Goal: Browse casually: Explore the website without a specific task or goal

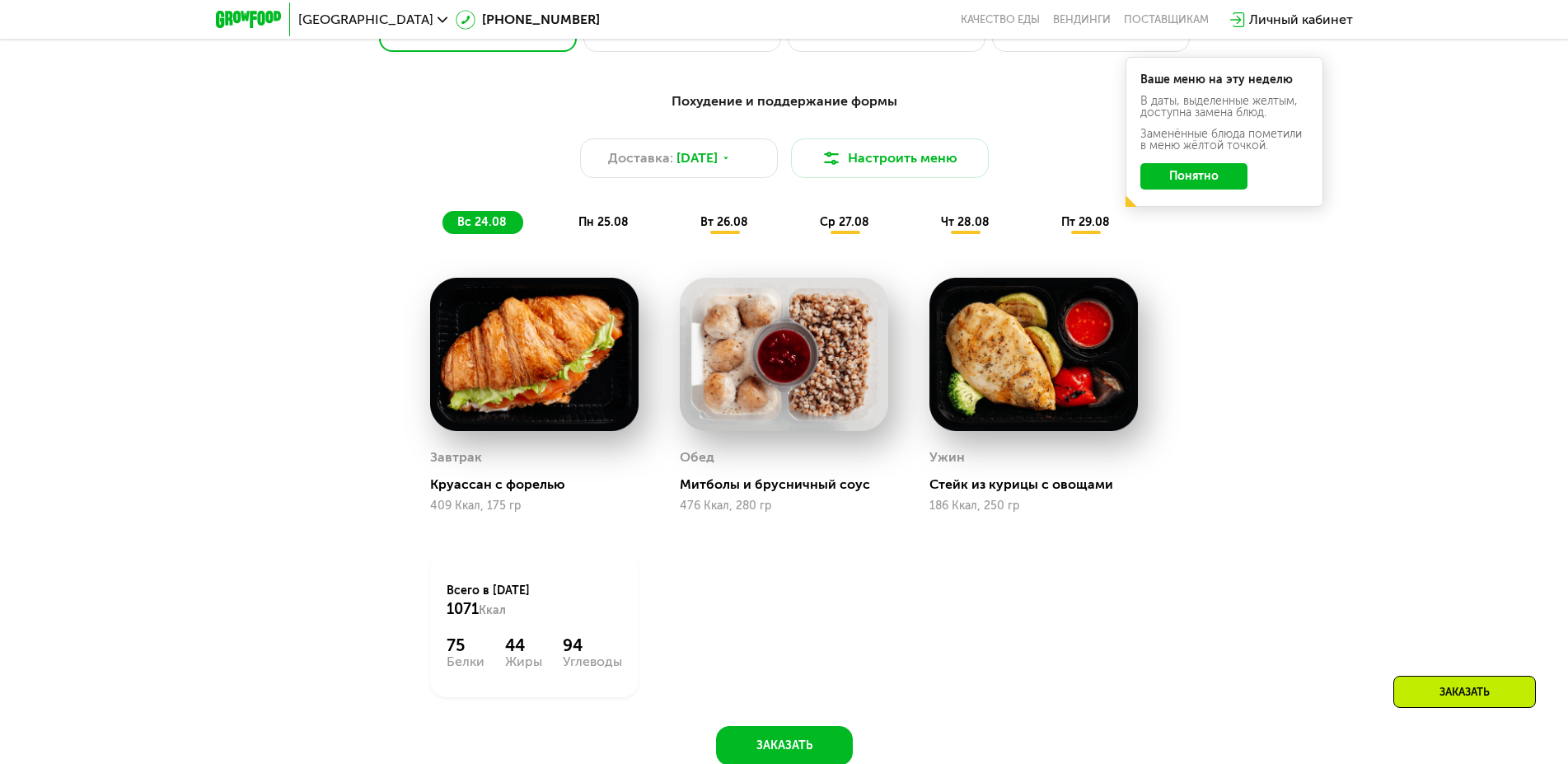
scroll to position [673, 0]
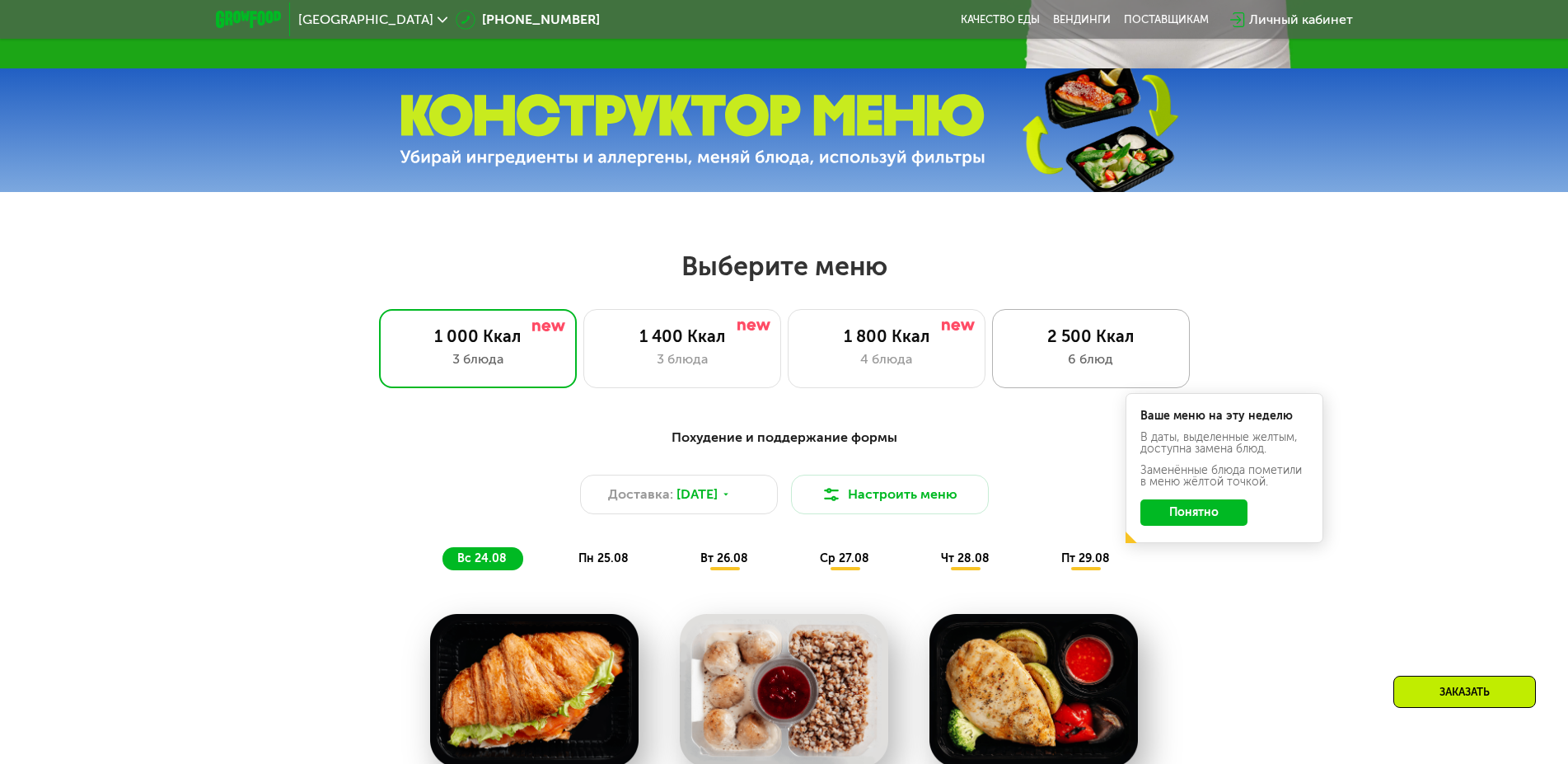
click at [1112, 370] on div "6 блюд" at bounding box center [1091, 359] width 163 height 20
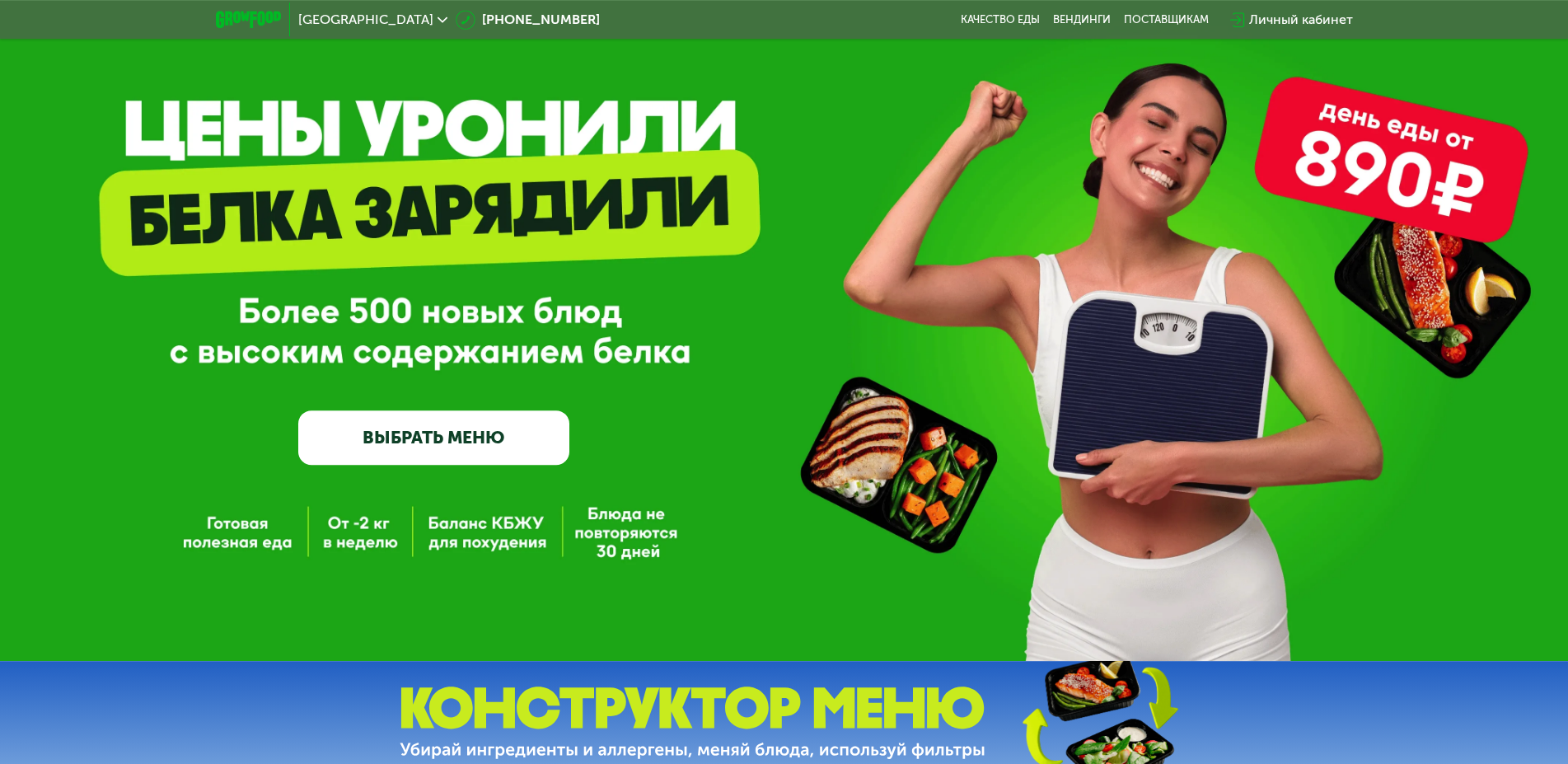
scroll to position [0, 0]
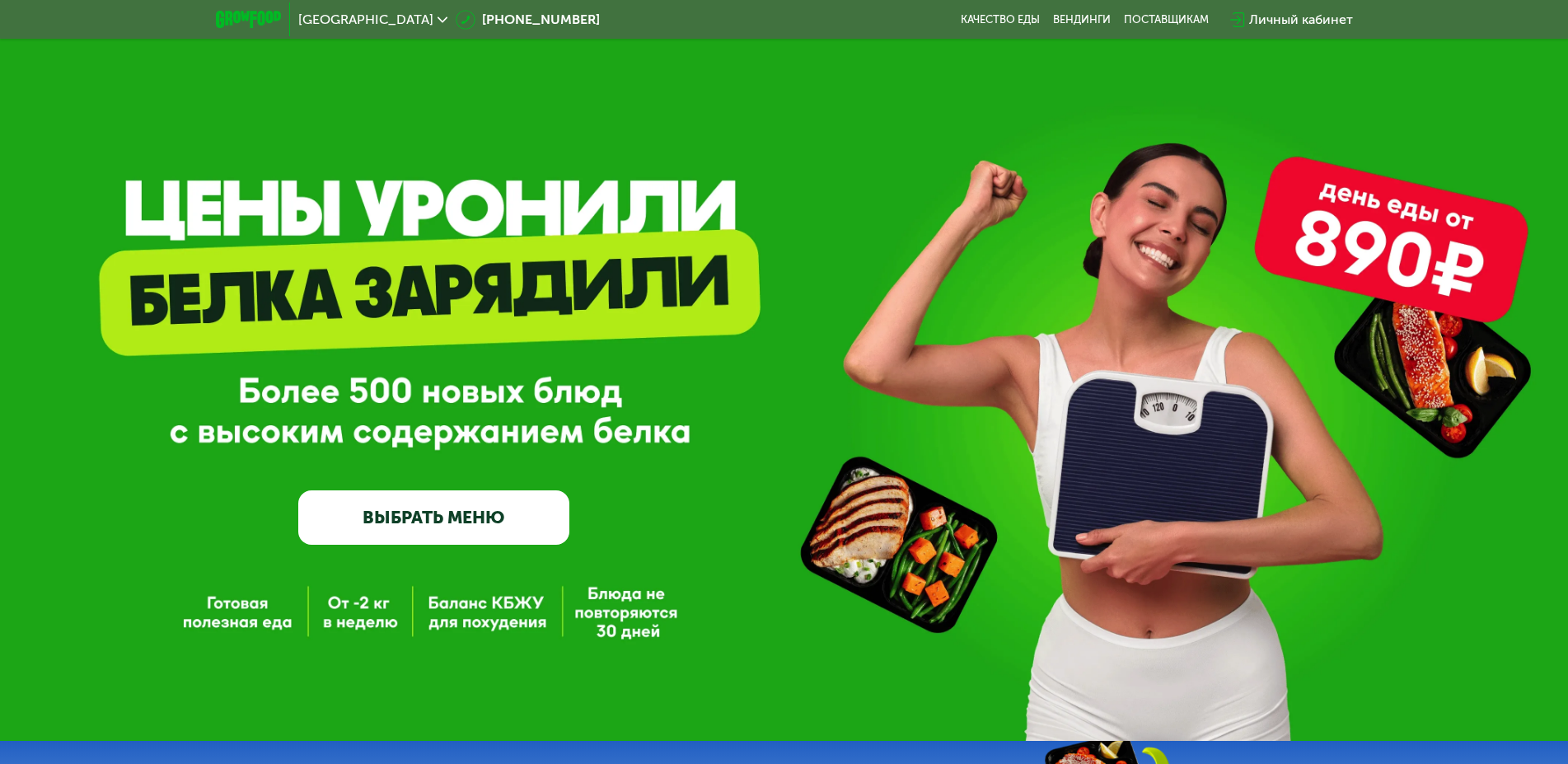
click at [449, 537] on link "ВЫБРАТЬ МЕНЮ" at bounding box center [434, 517] width 271 height 55
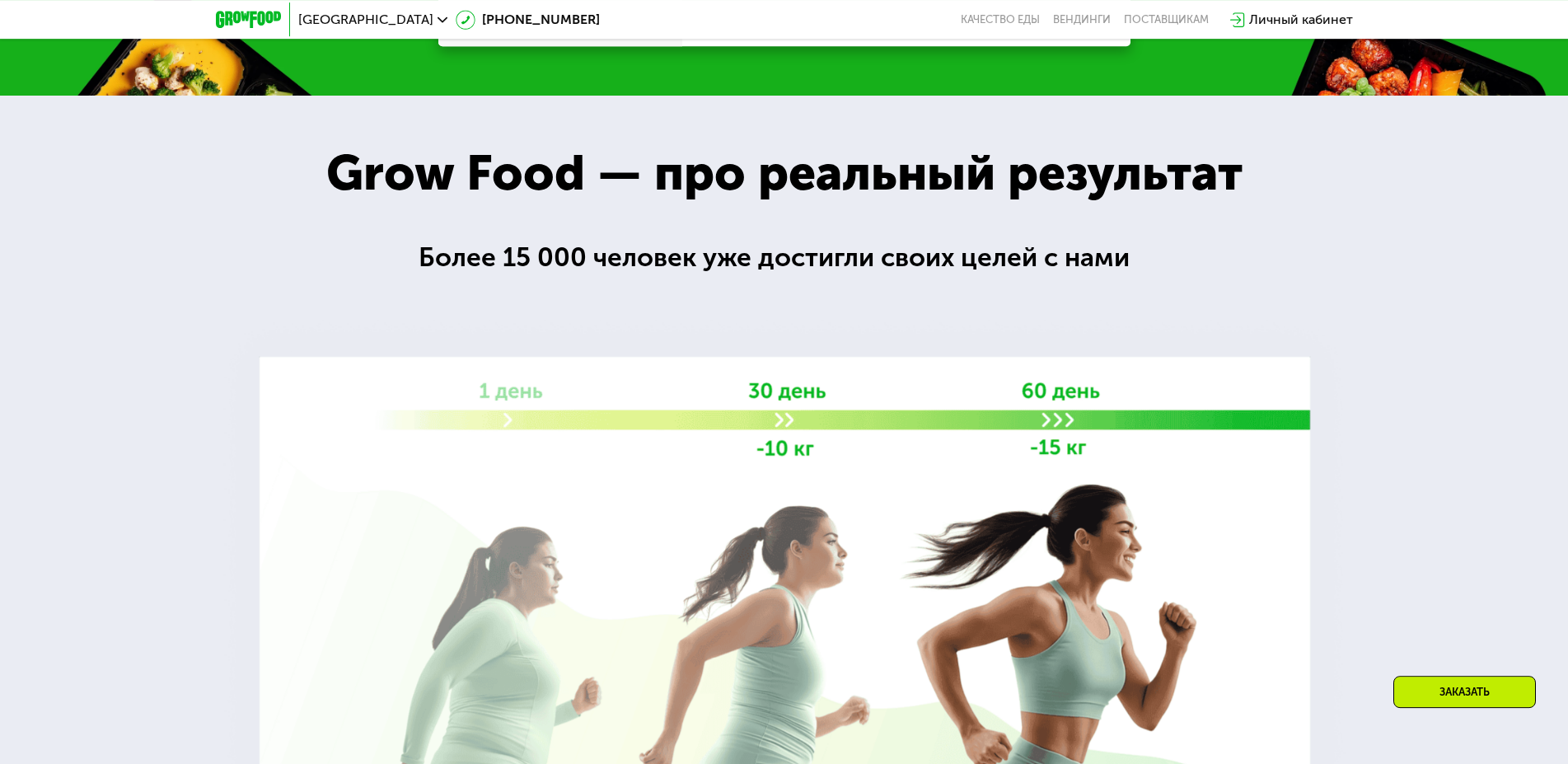
scroll to position [2124, 0]
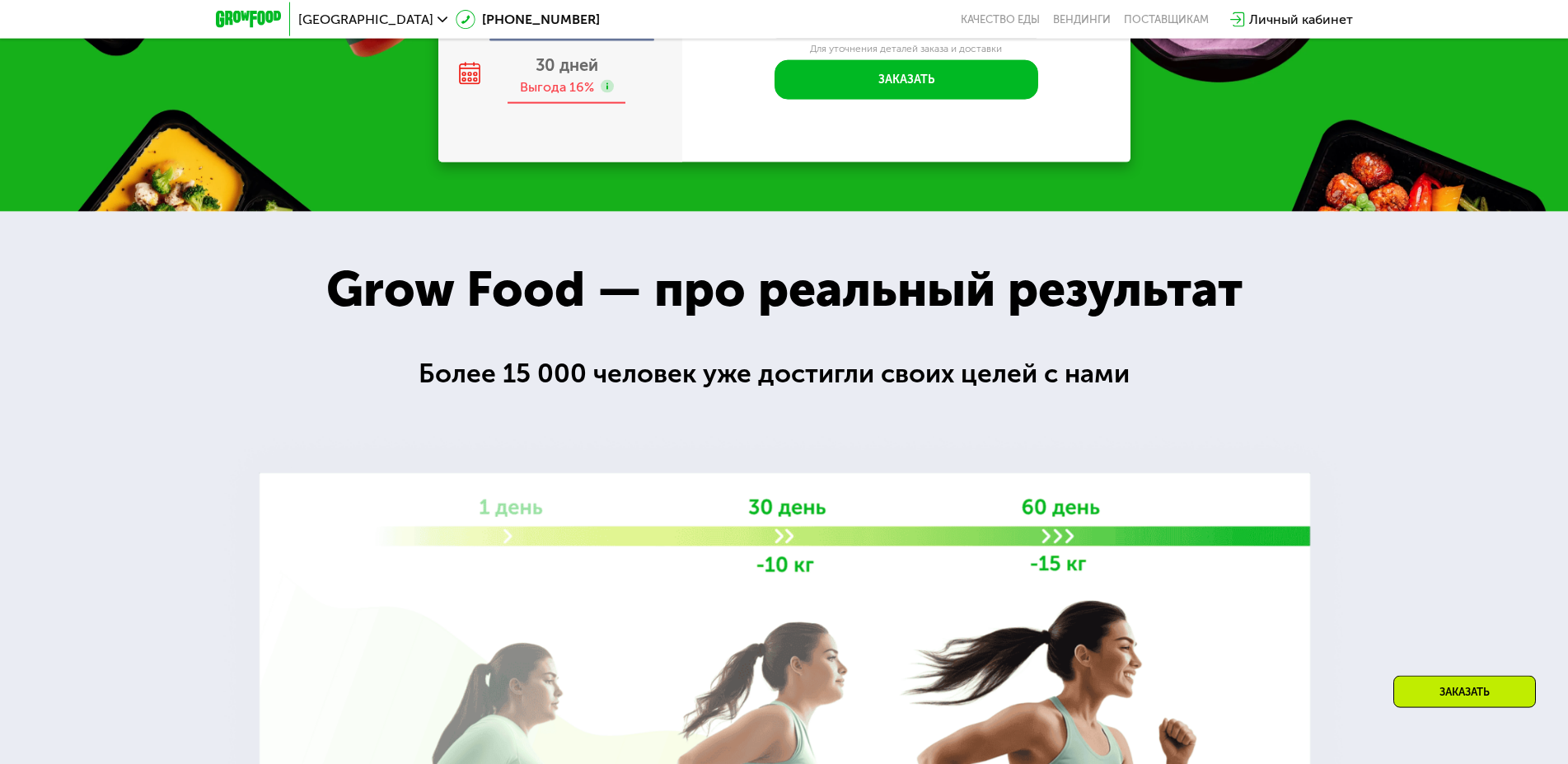
click at [569, 75] on span "30 дней" at bounding box center [567, 65] width 62 height 20
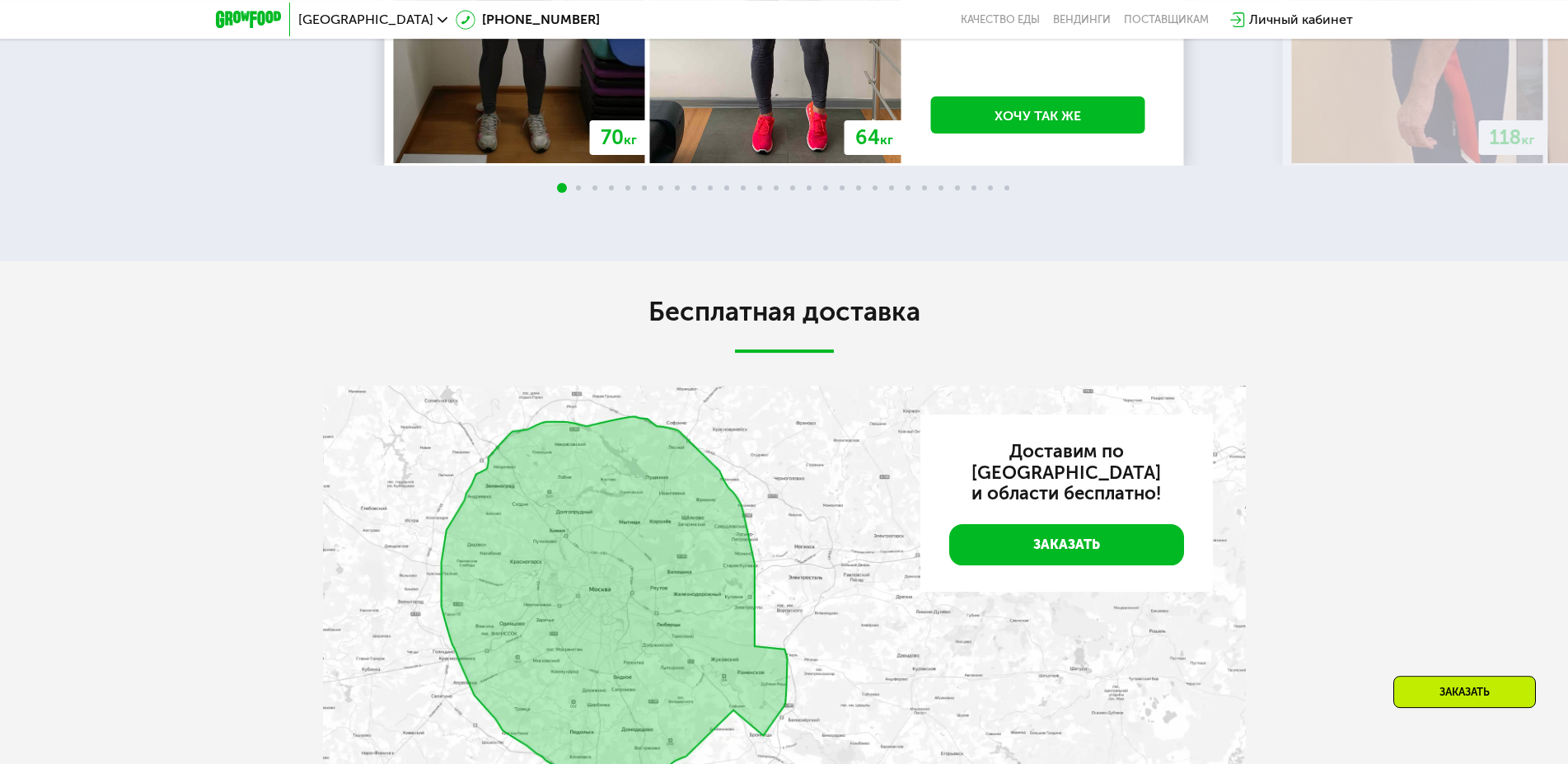
scroll to position [3469, 0]
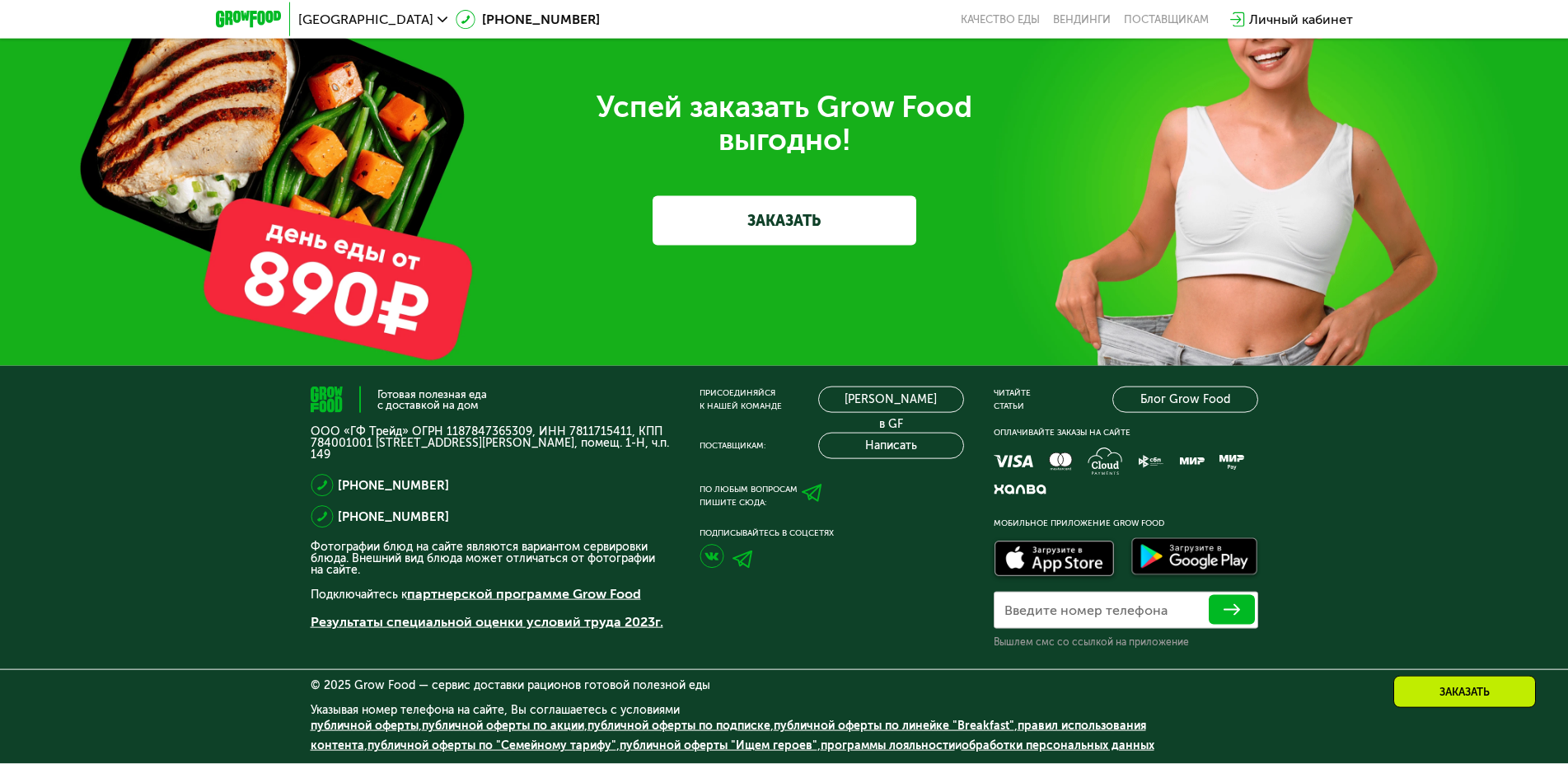
scroll to position [5451, 0]
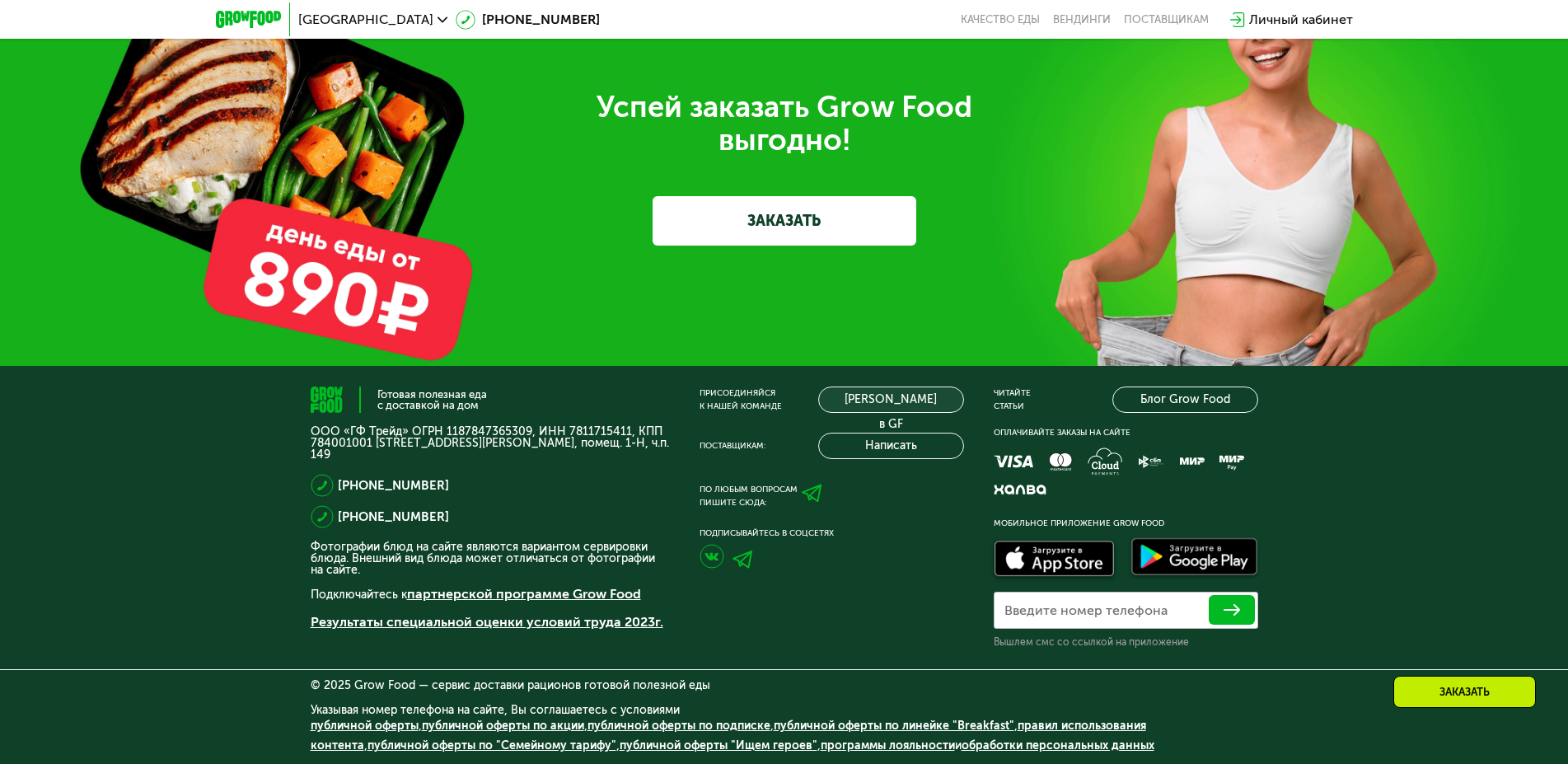
click at [956, 396] on link "[PERSON_NAME] в GF" at bounding box center [891, 399] width 146 height 26
click at [1203, 393] on link "Блог Grow Food" at bounding box center [1185, 399] width 146 height 26
